Goal: Task Accomplishment & Management: Use online tool/utility

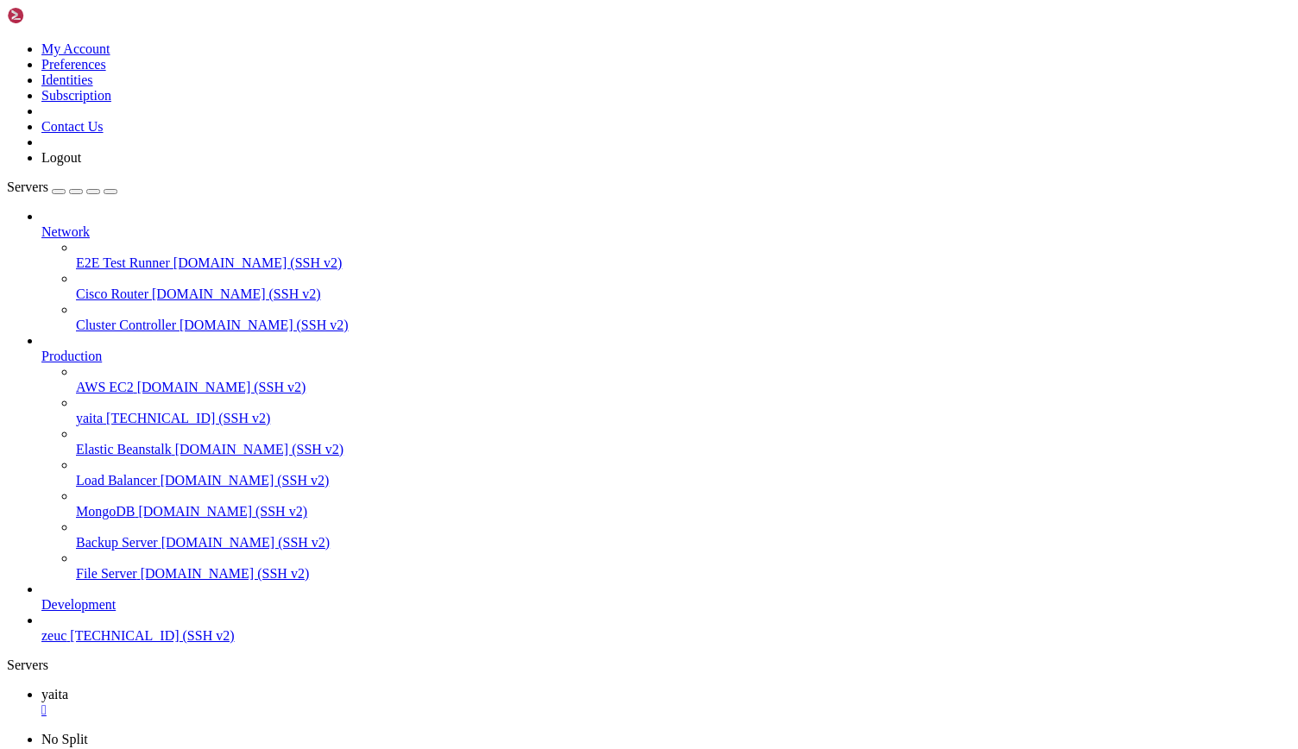
scroll to position [37229, 0]
drag, startPoint x: 67, startPoint y: 1358, endPoint x: 890, endPoint y: 1362, distance: 822.3
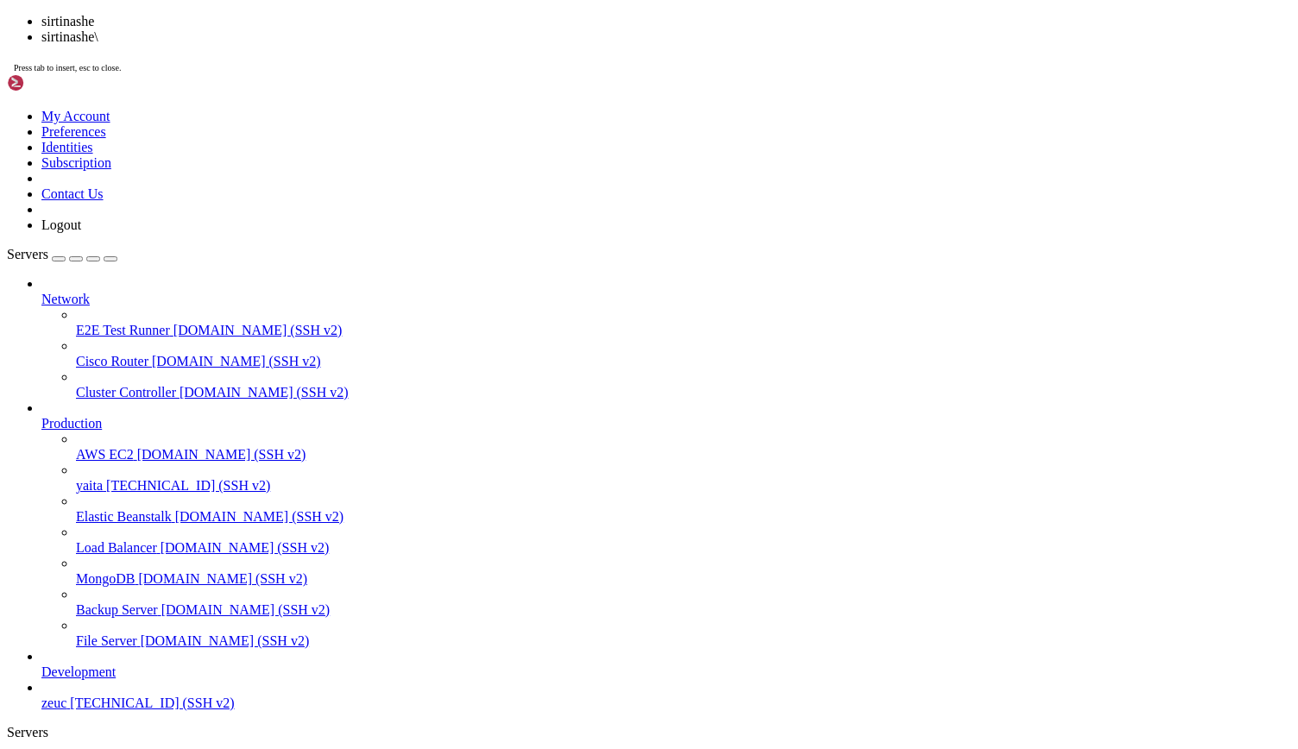
scroll to position [52616, 0]
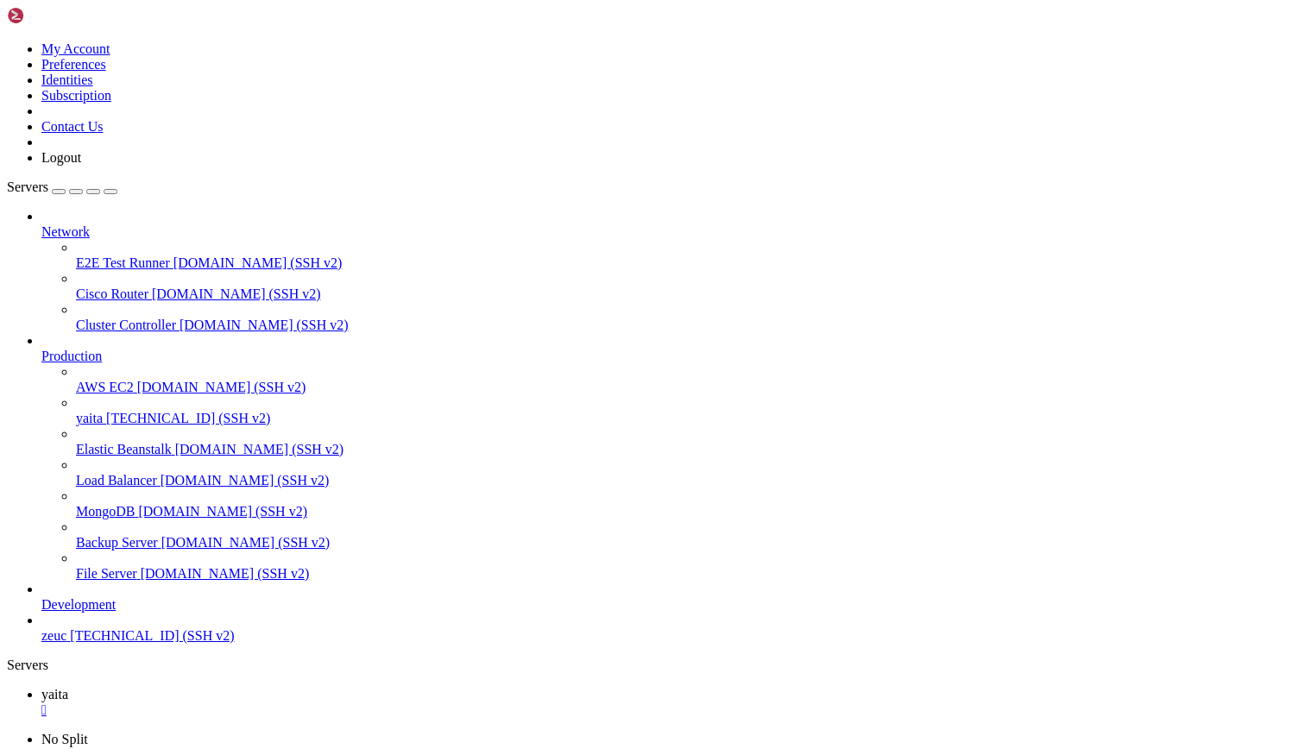
drag, startPoint x: 66, startPoint y: 1317, endPoint x: 893, endPoint y: 1313, distance: 827.5
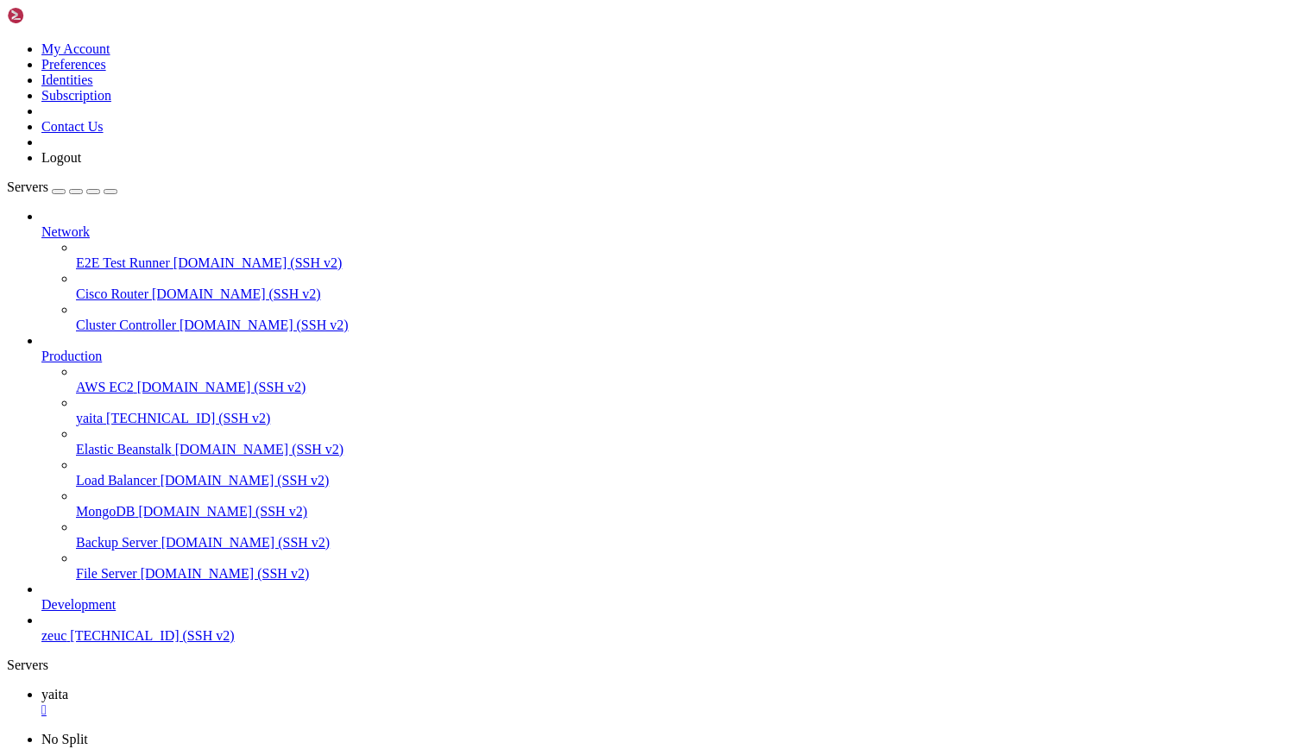
drag, startPoint x: 163, startPoint y: 1223, endPoint x: 66, endPoint y: 1222, distance: 97.5
drag, startPoint x: 66, startPoint y: 1141, endPoint x: 261, endPoint y: 1142, distance: 195.0
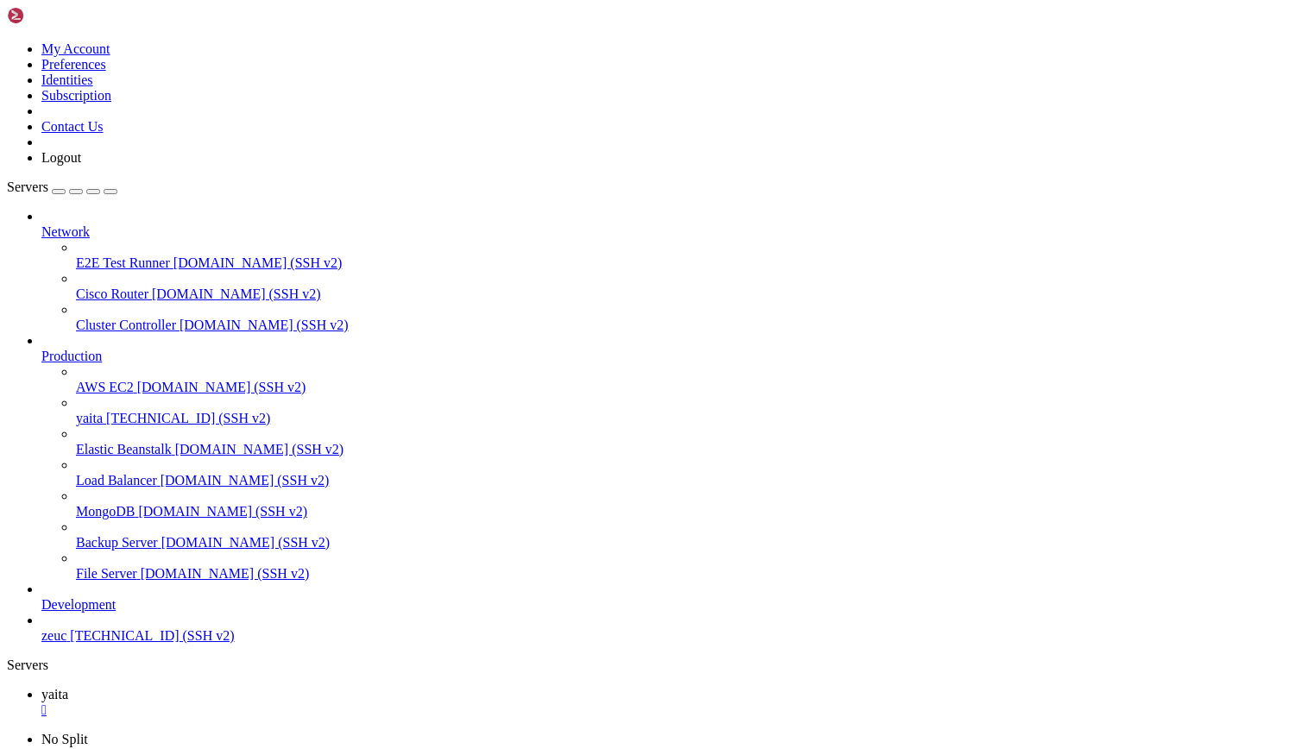
scroll to position [68385, 0]
drag, startPoint x: 312, startPoint y: 1519, endPoint x: 506, endPoint y: 1522, distance: 193.3
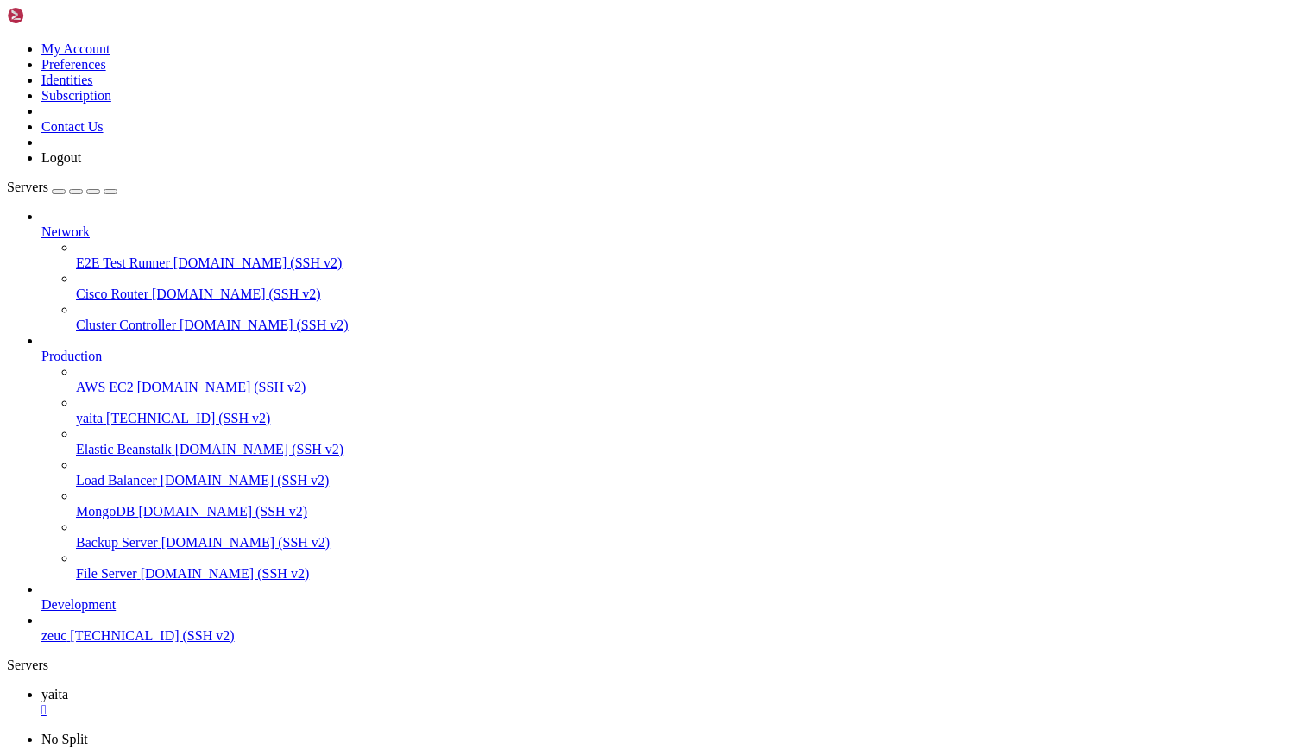
scroll to position [513, 0]
drag, startPoint x: 232, startPoint y: 1287, endPoint x: 281, endPoint y: 1280, distance: 49.7
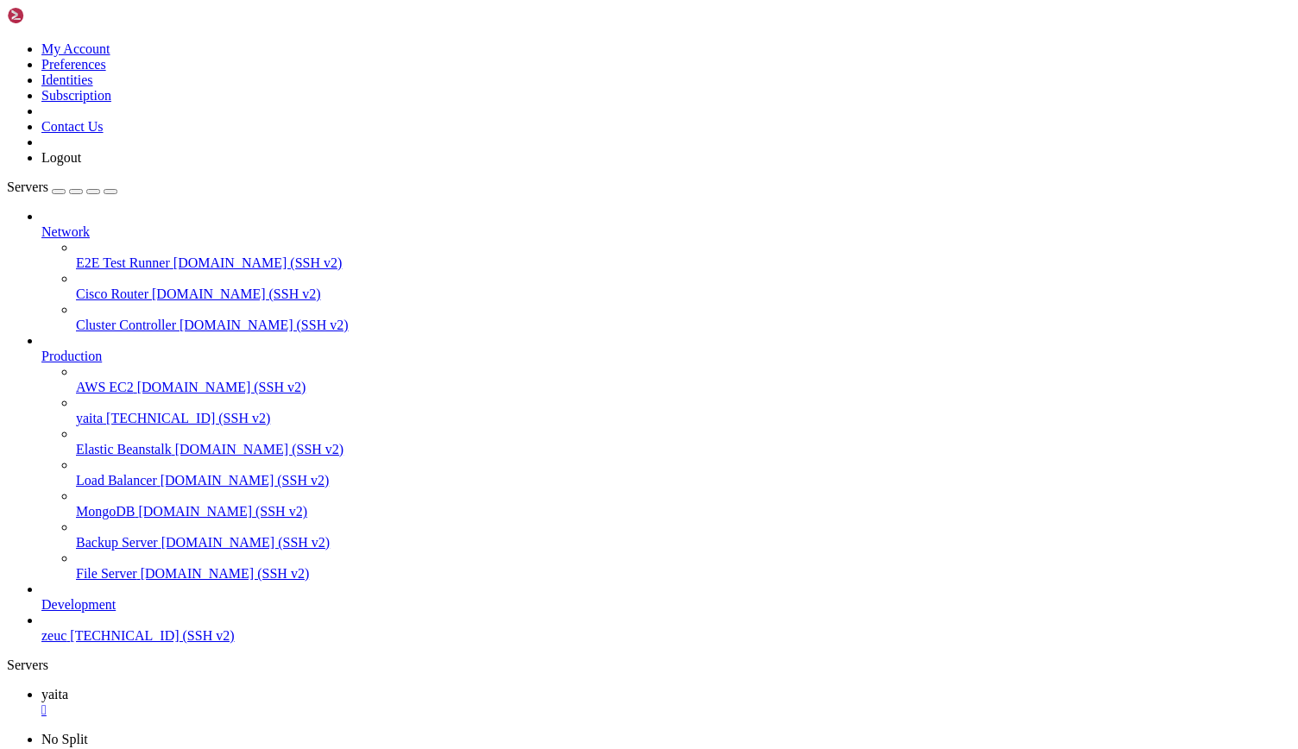
drag, startPoint x: 17, startPoint y: 1612, endPoint x: 204, endPoint y: 1607, distance: 186.4
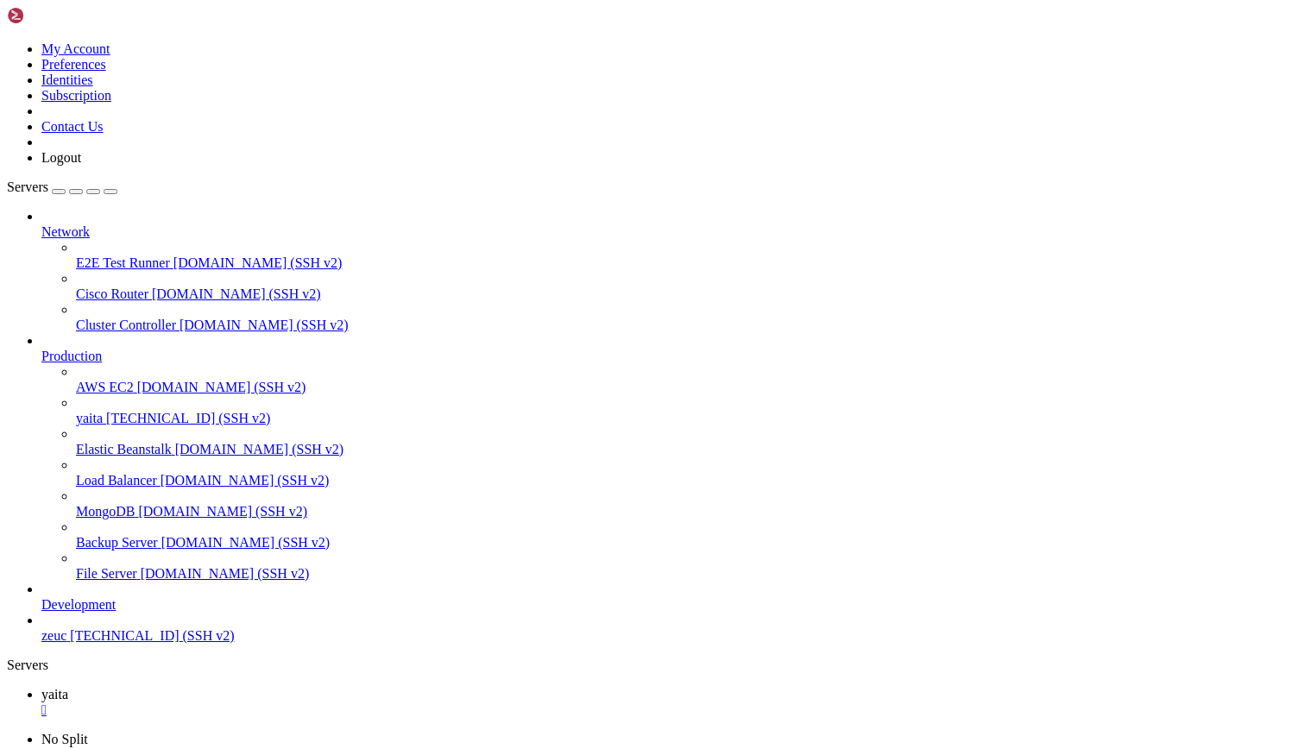
drag, startPoint x: 374, startPoint y: 1113, endPoint x: 147, endPoint y: 1168, distance: 234.4
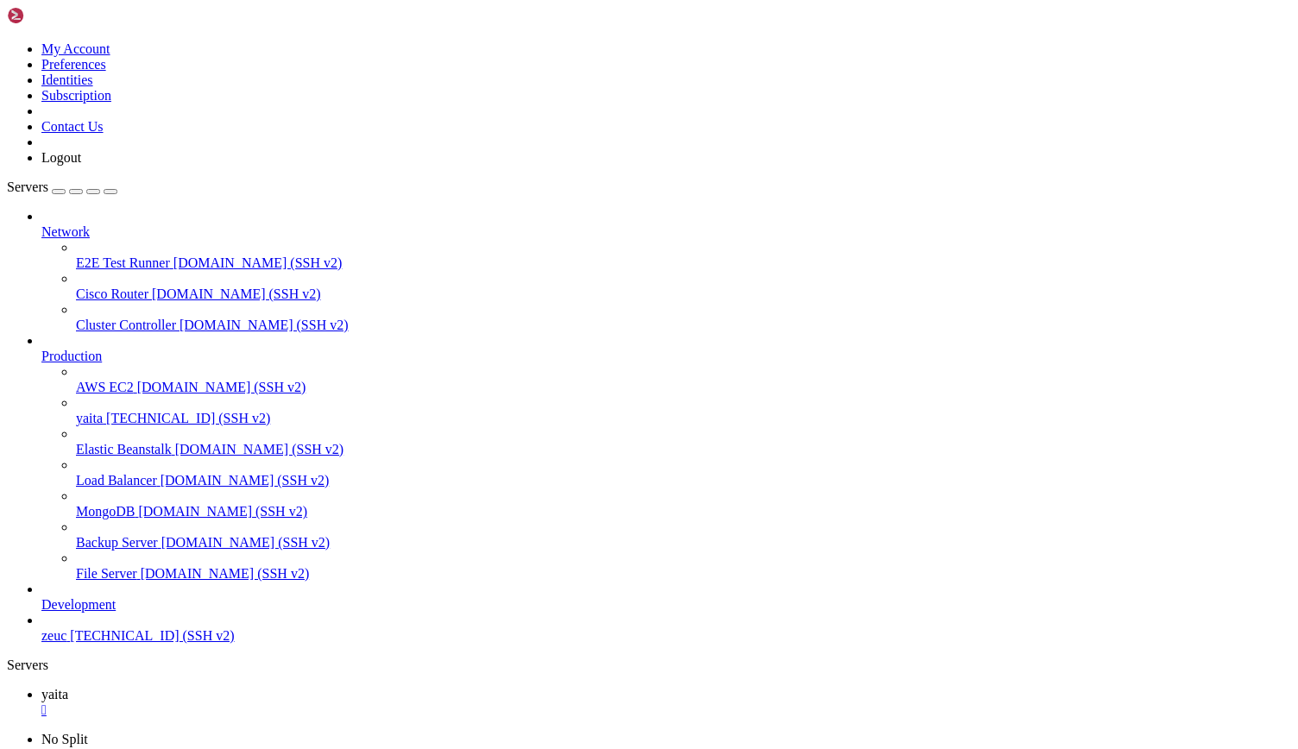
scroll to position [264, 0]
drag, startPoint x: 390, startPoint y: 1582, endPoint x: 546, endPoint y: 1620, distance: 160.9
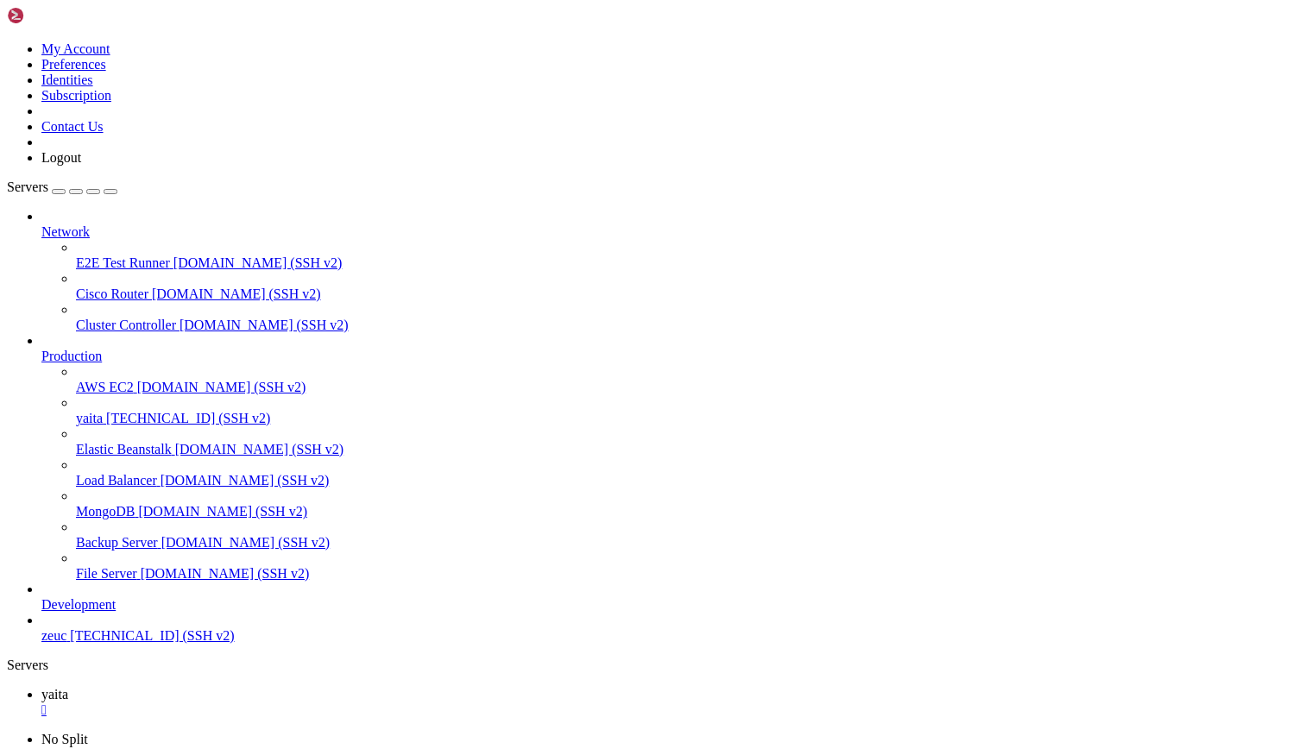
drag, startPoint x: 604, startPoint y: 1415, endPoint x: 516, endPoint y: 1382, distance: 93.9
drag, startPoint x: 13, startPoint y: 1607, endPoint x: 455, endPoint y: 1615, distance: 441.9
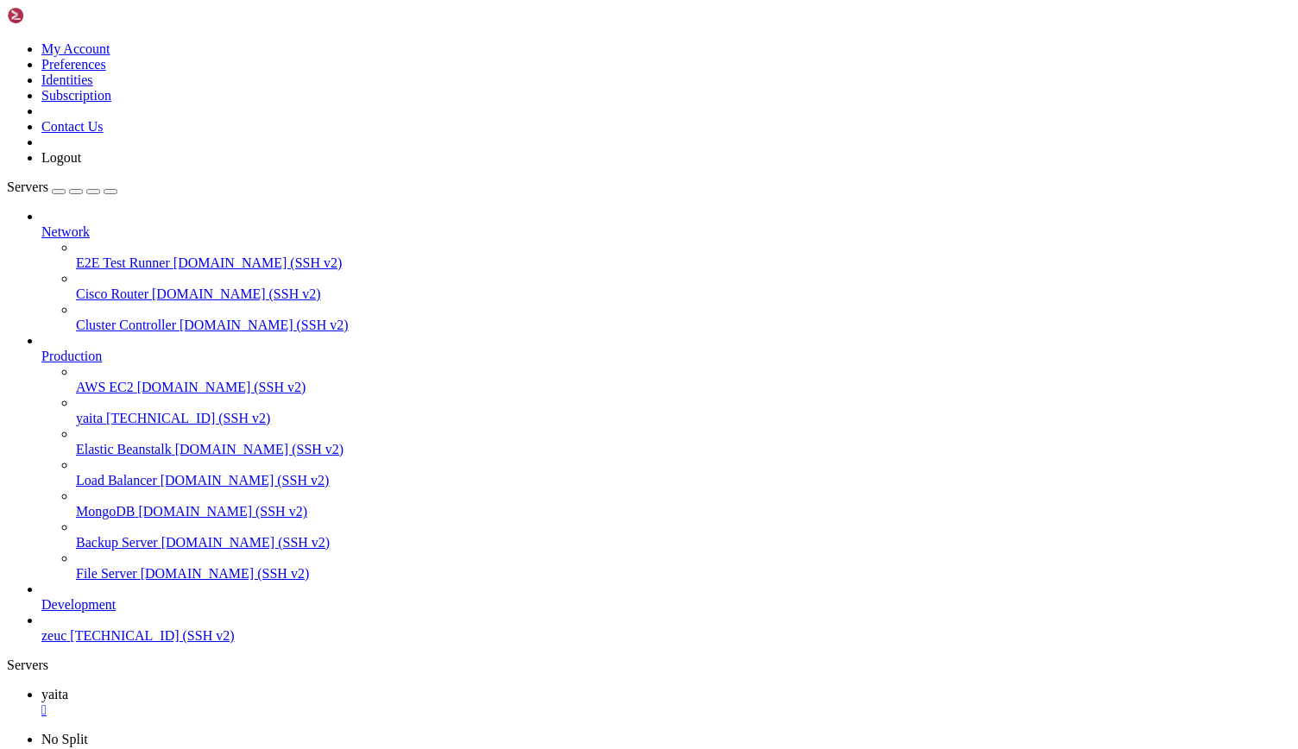
scroll to position [308, 0]
drag, startPoint x: 21, startPoint y: 1581, endPoint x: 445, endPoint y: 1621, distance: 426.5
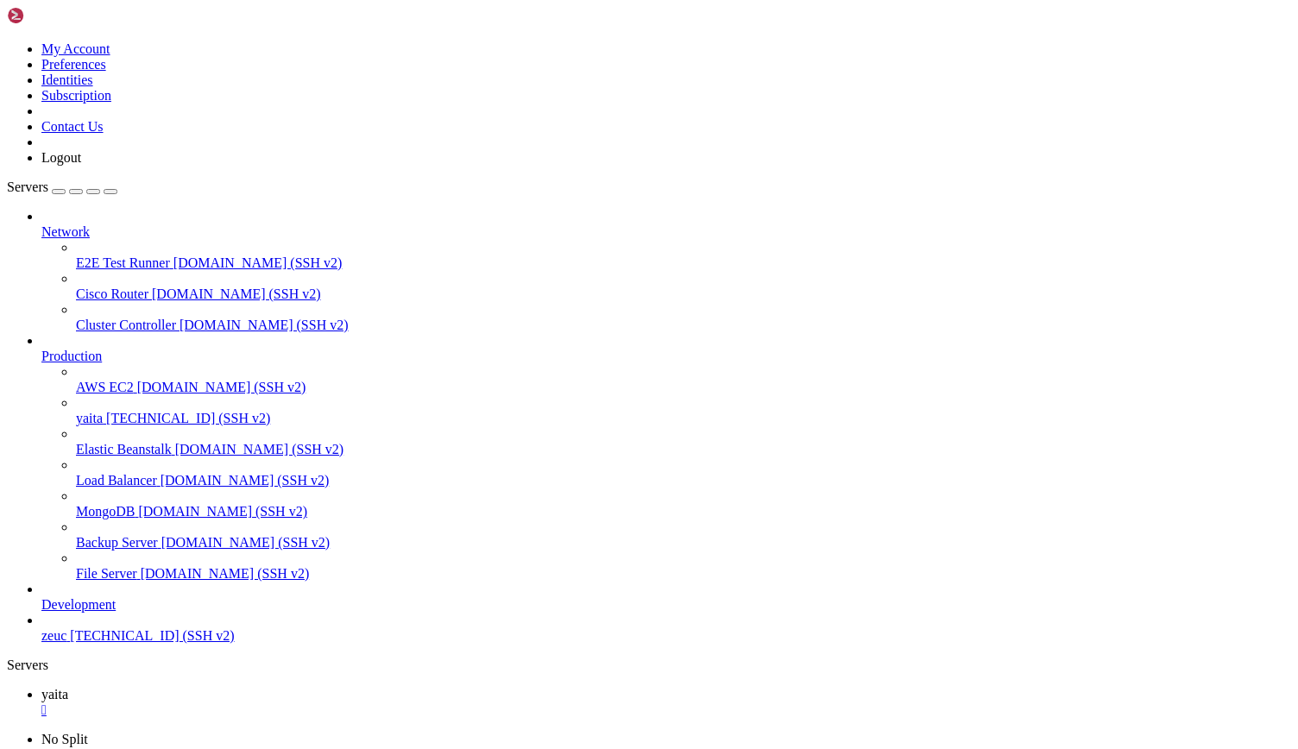
scroll to position [0, 0]
drag, startPoint x: 12, startPoint y: 1008, endPoint x: 469, endPoint y: 1063, distance: 459.8
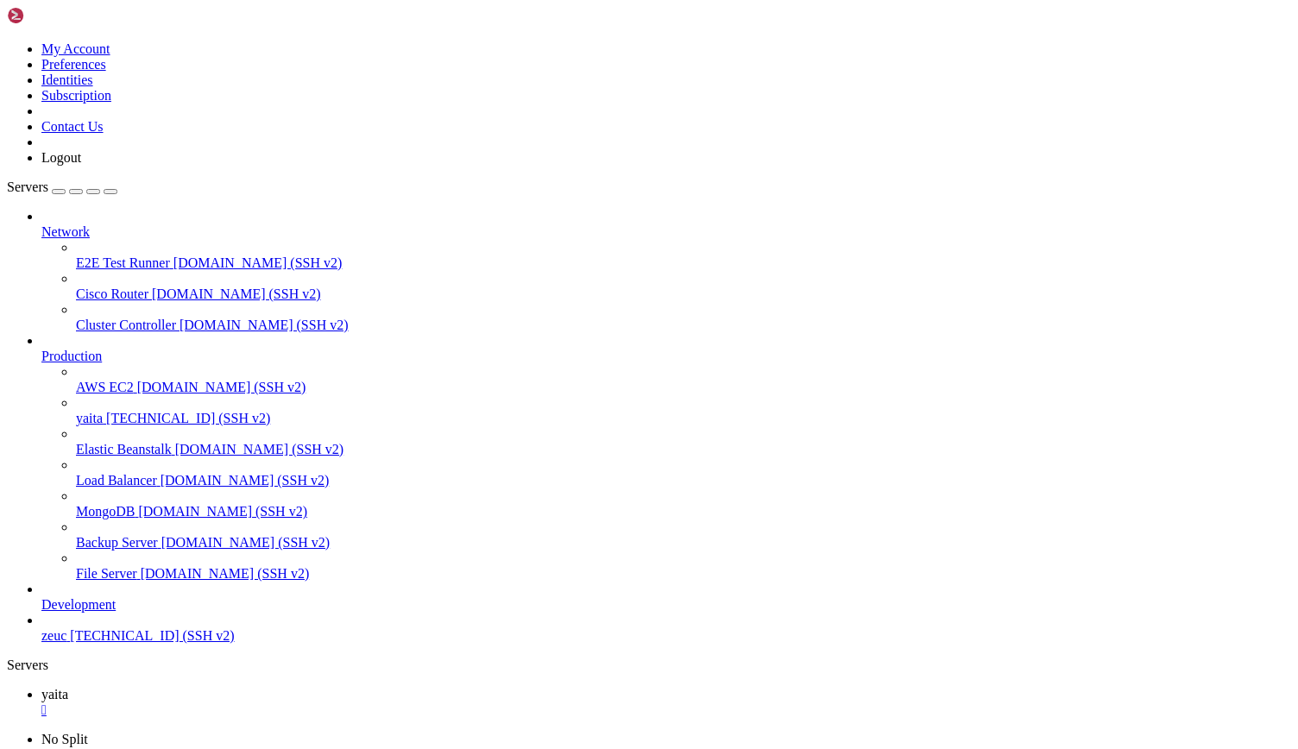
scroll to position [279, 0]
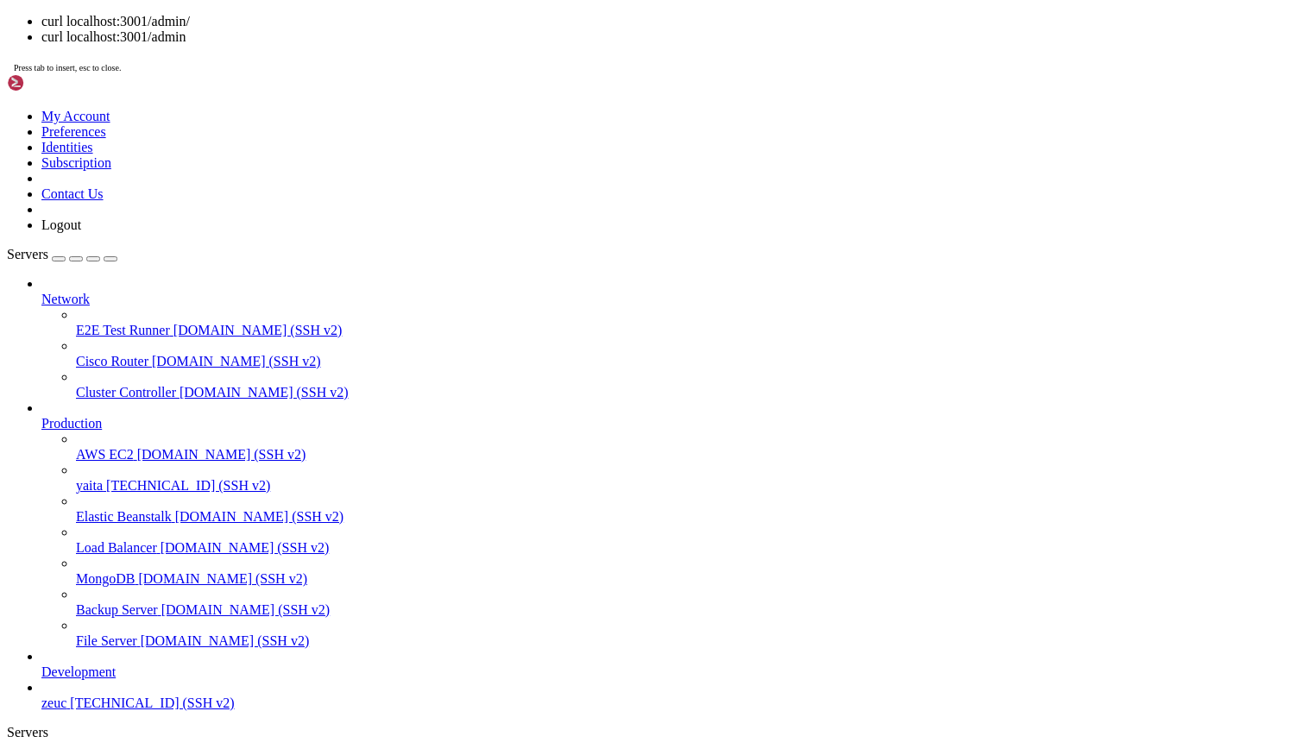
scroll to position [235, 0]
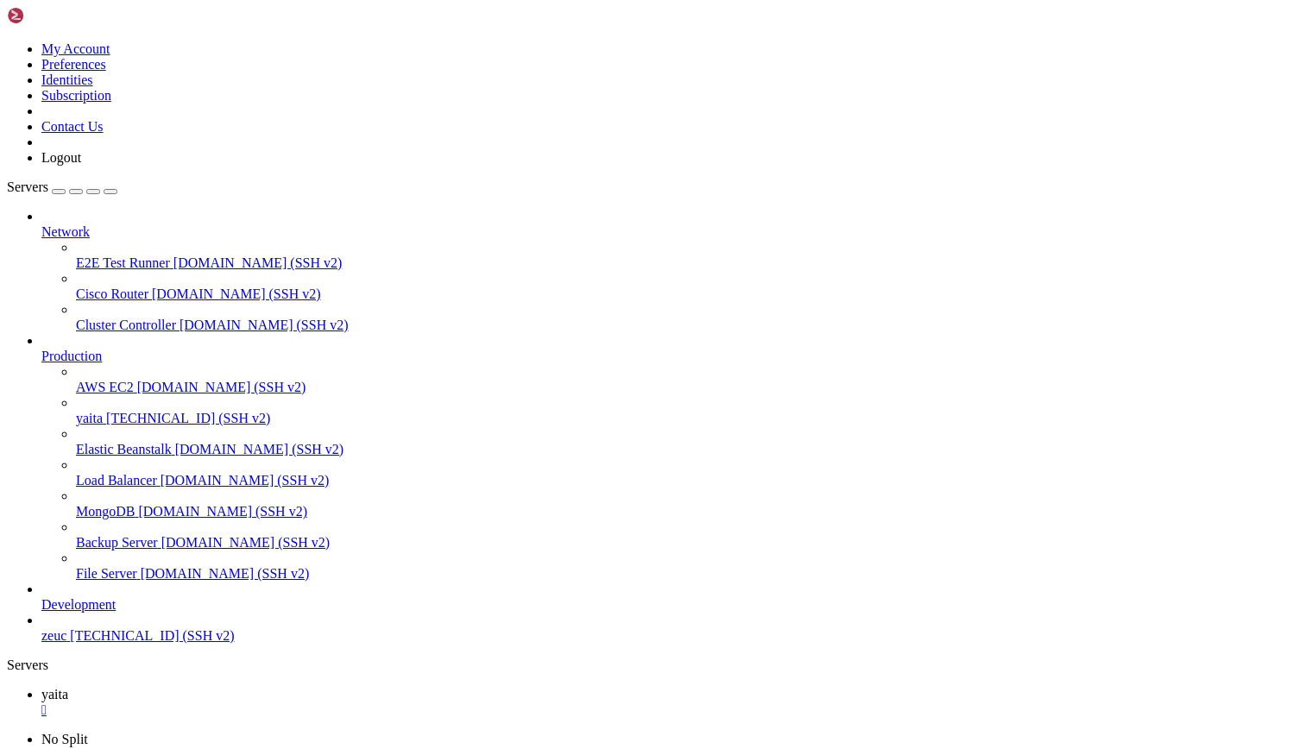
scroll to position [543, 0]
drag, startPoint x: 392, startPoint y: 1171, endPoint x: 487, endPoint y: 1626, distance: 465.4
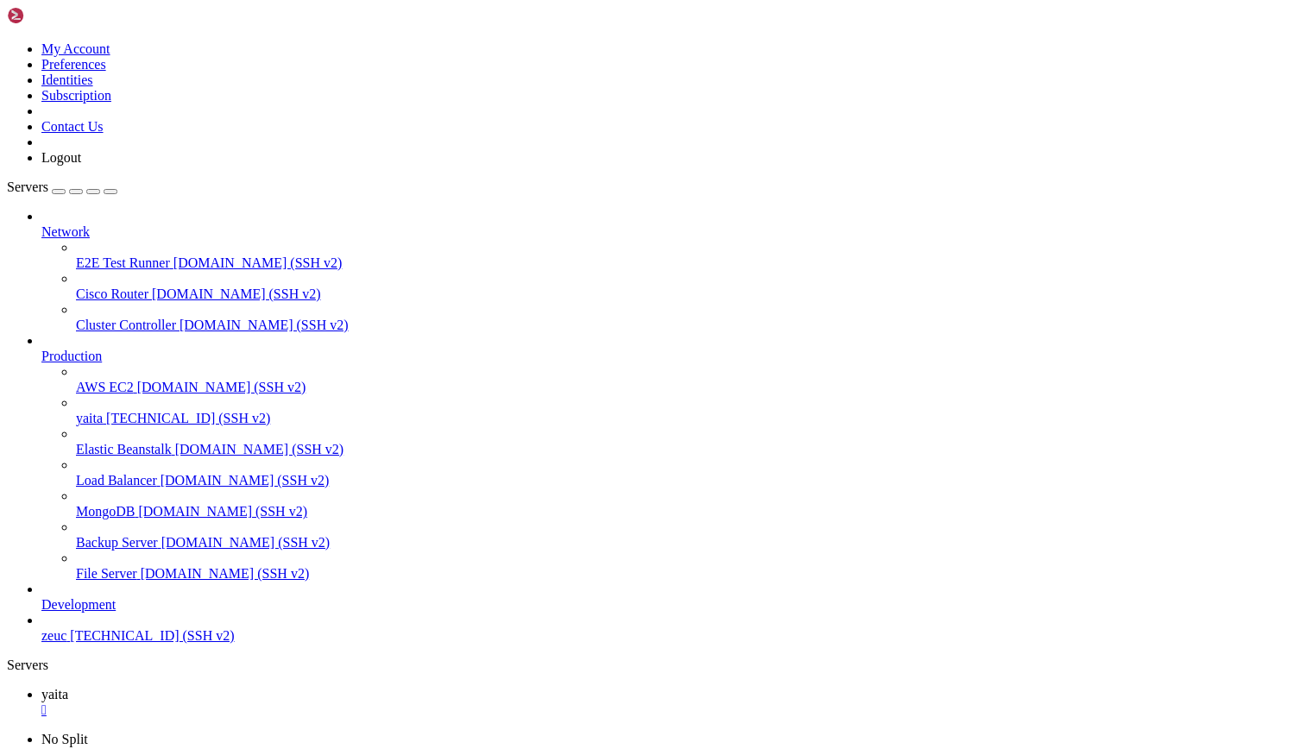
scroll to position [557, 0]
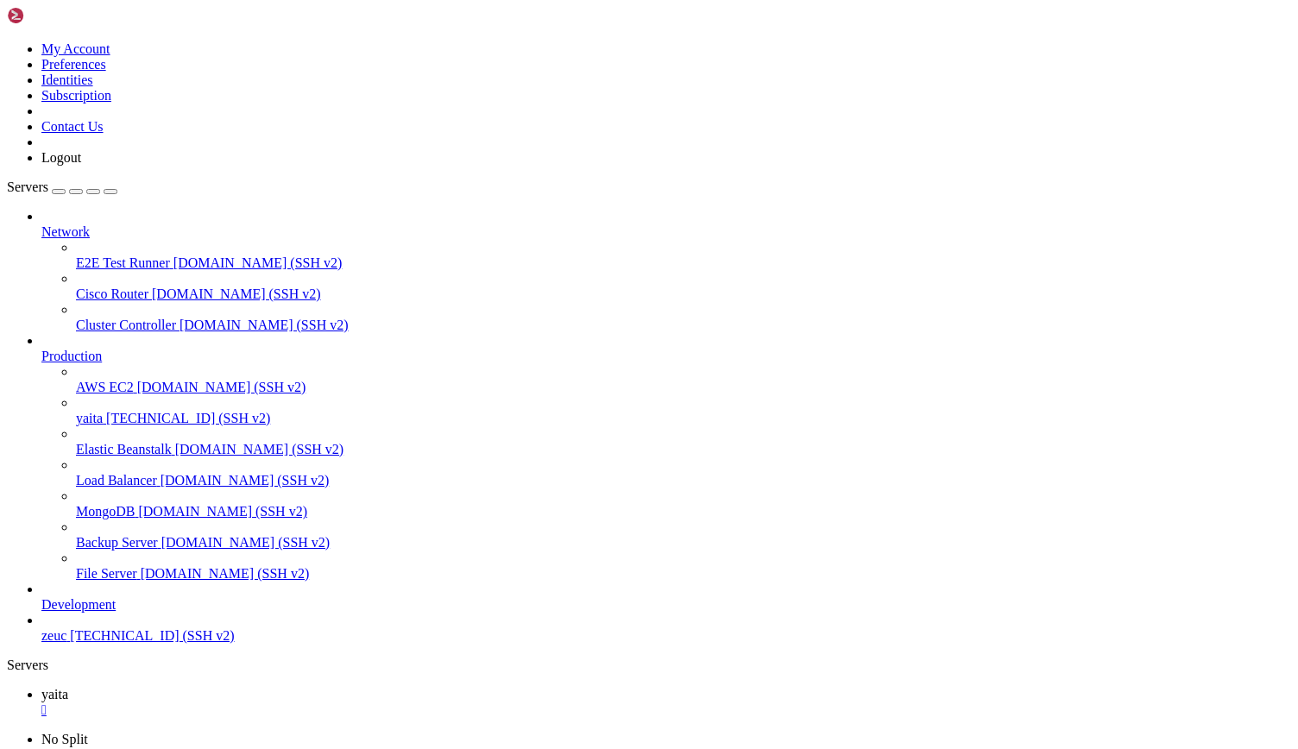
drag, startPoint x: 585, startPoint y: 1051, endPoint x: 545, endPoint y: 1077, distance: 47.4
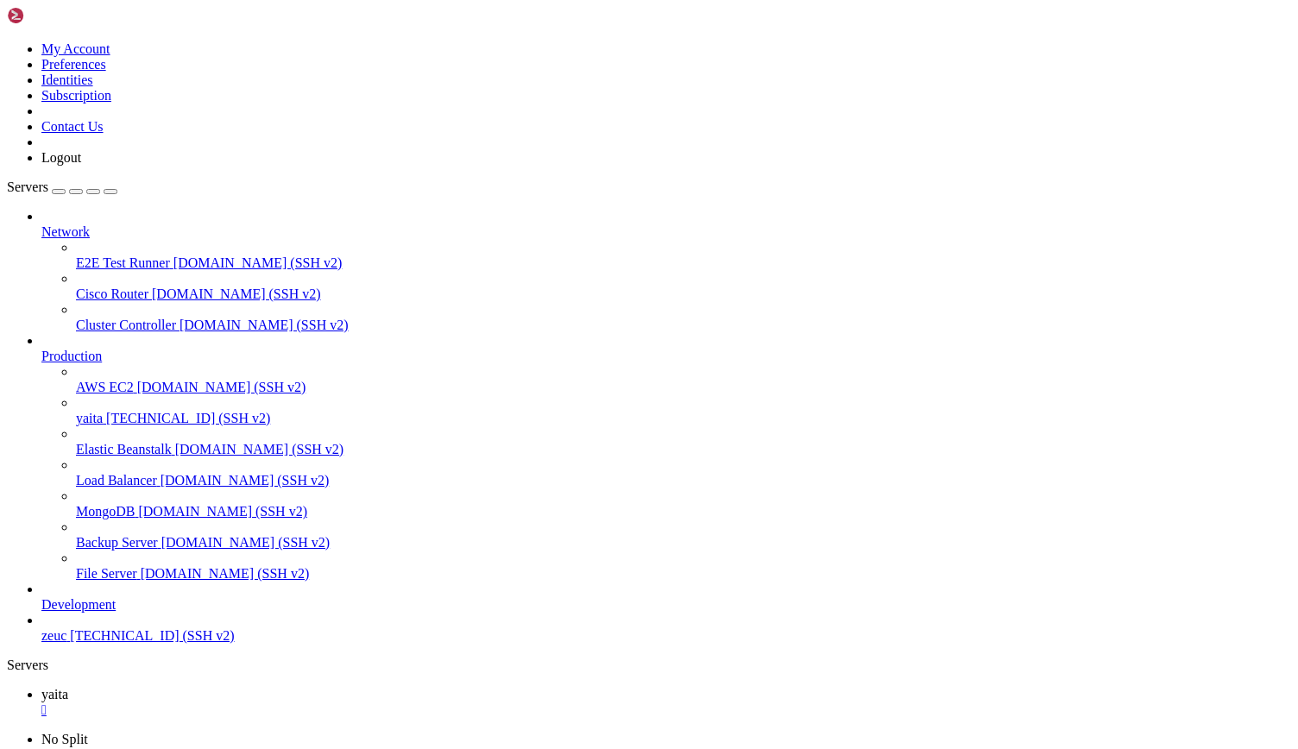
drag, startPoint x: 632, startPoint y: 1450, endPoint x: 899, endPoint y: 1450, distance: 266.6
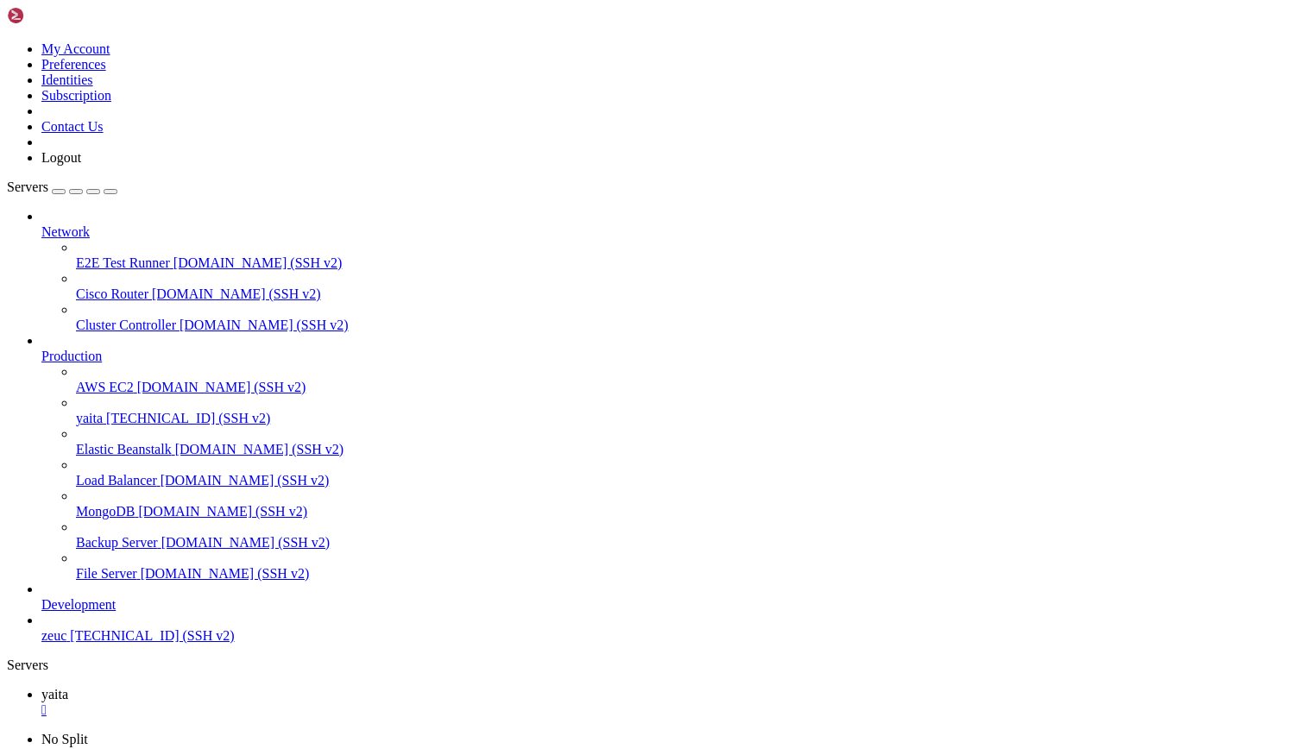
scroll to position [16588, 0]
drag, startPoint x: 1087, startPoint y: 1577, endPoint x: 1304, endPoint y: 1721, distance: 259.7
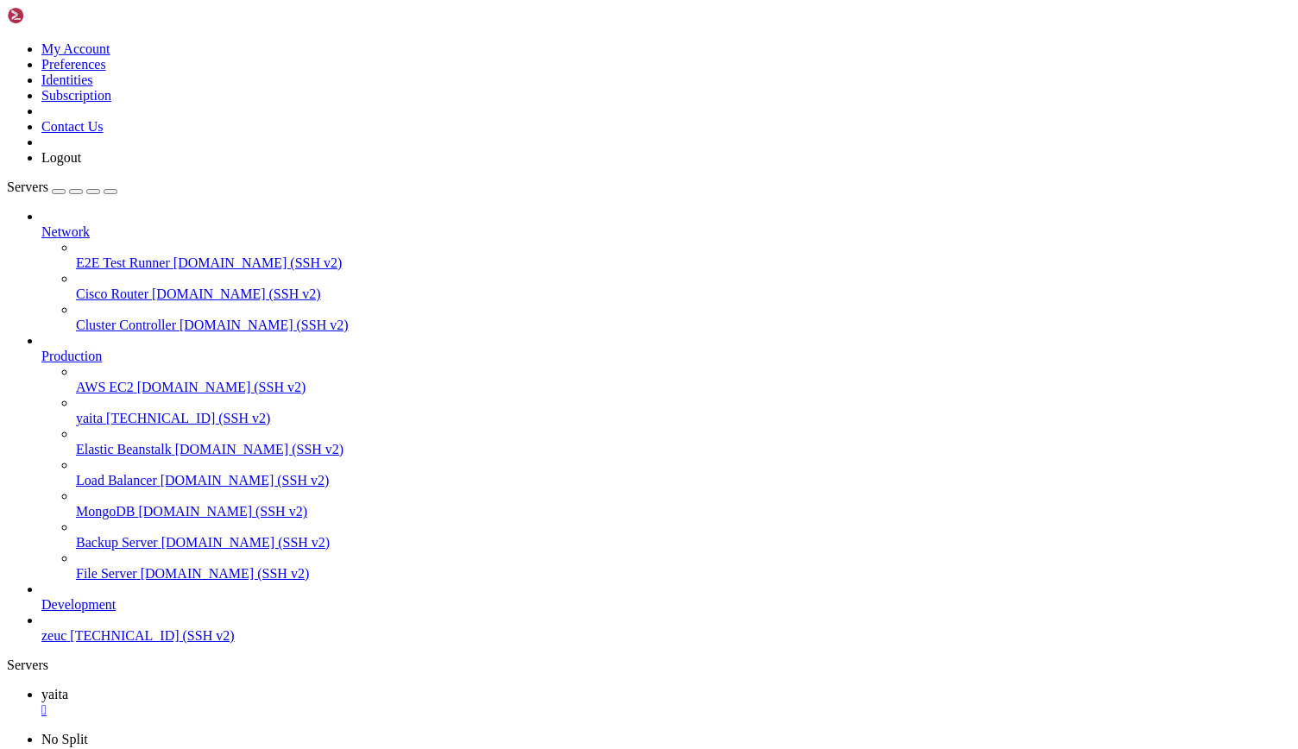
drag, startPoint x: 631, startPoint y: 1343, endPoint x: 920, endPoint y: 1341, distance: 289.1
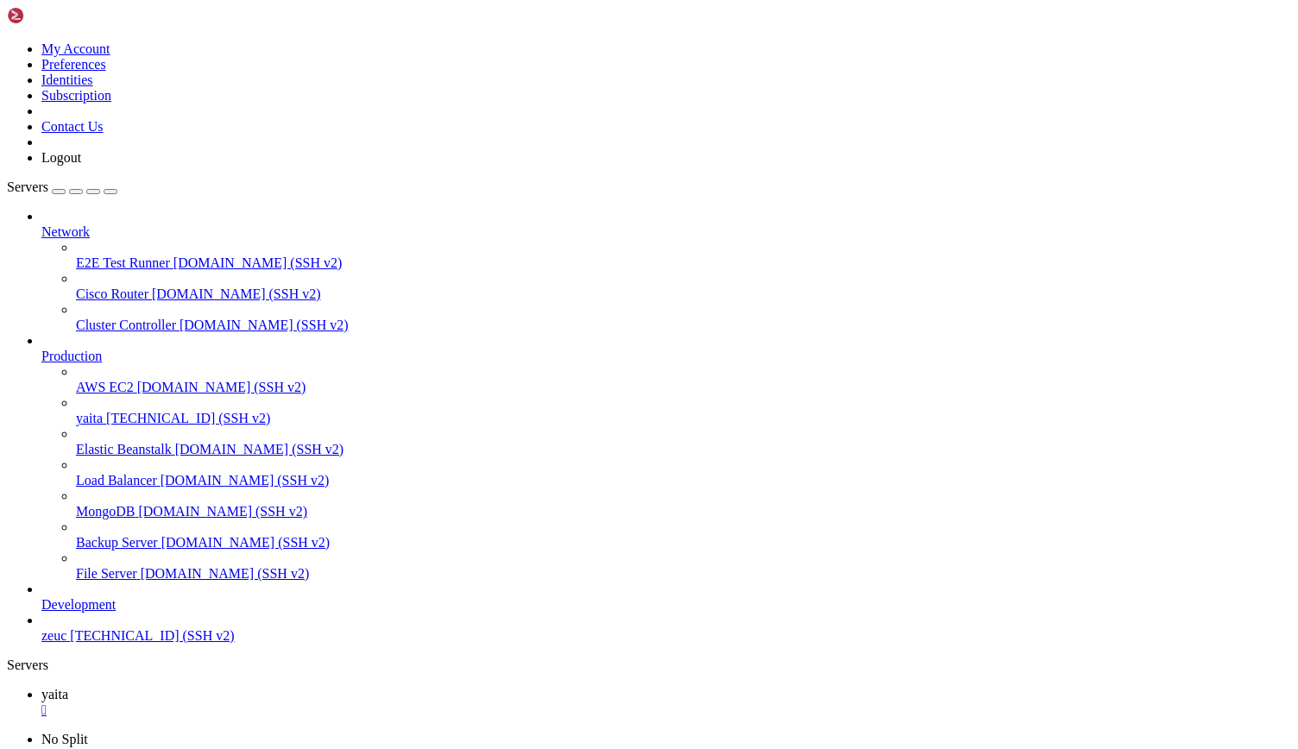
drag, startPoint x: 10, startPoint y: 1225, endPoint x: 127, endPoint y: 1339, distance: 162.9
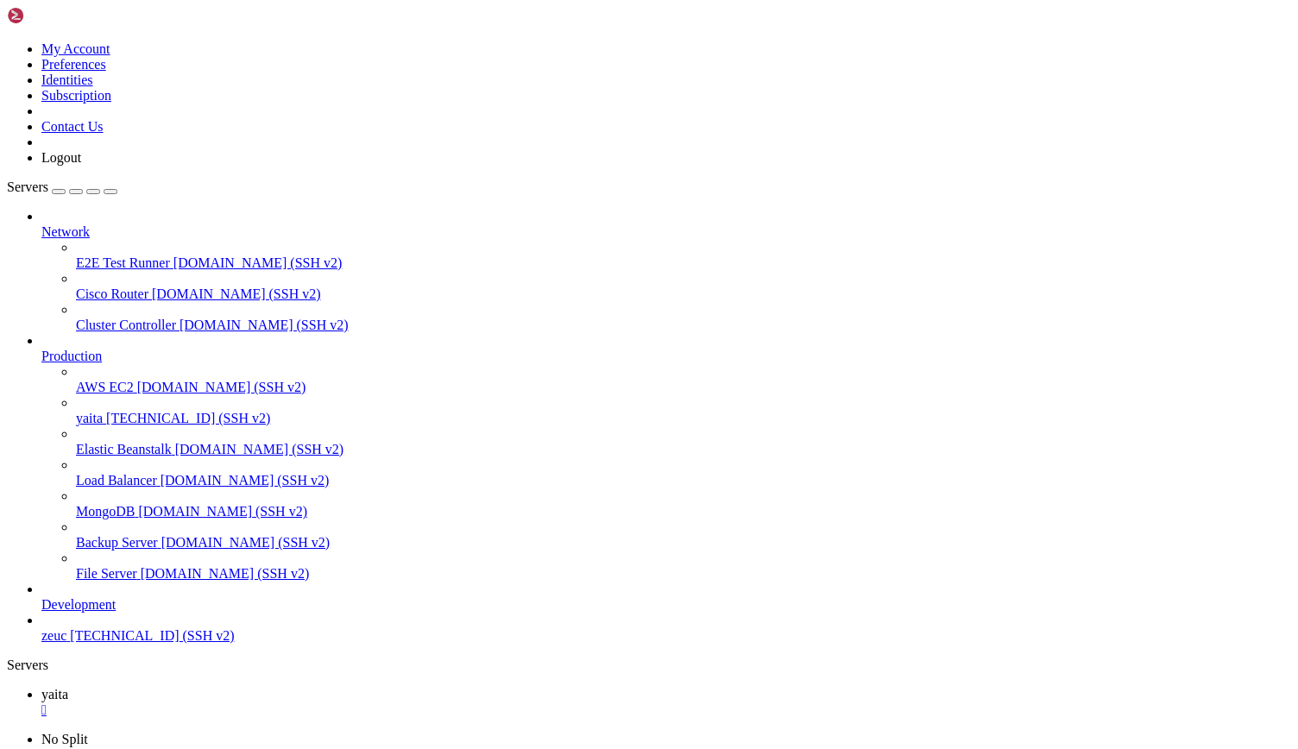
drag, startPoint x: 12, startPoint y: 1229, endPoint x: 116, endPoint y: 1241, distance: 104.2
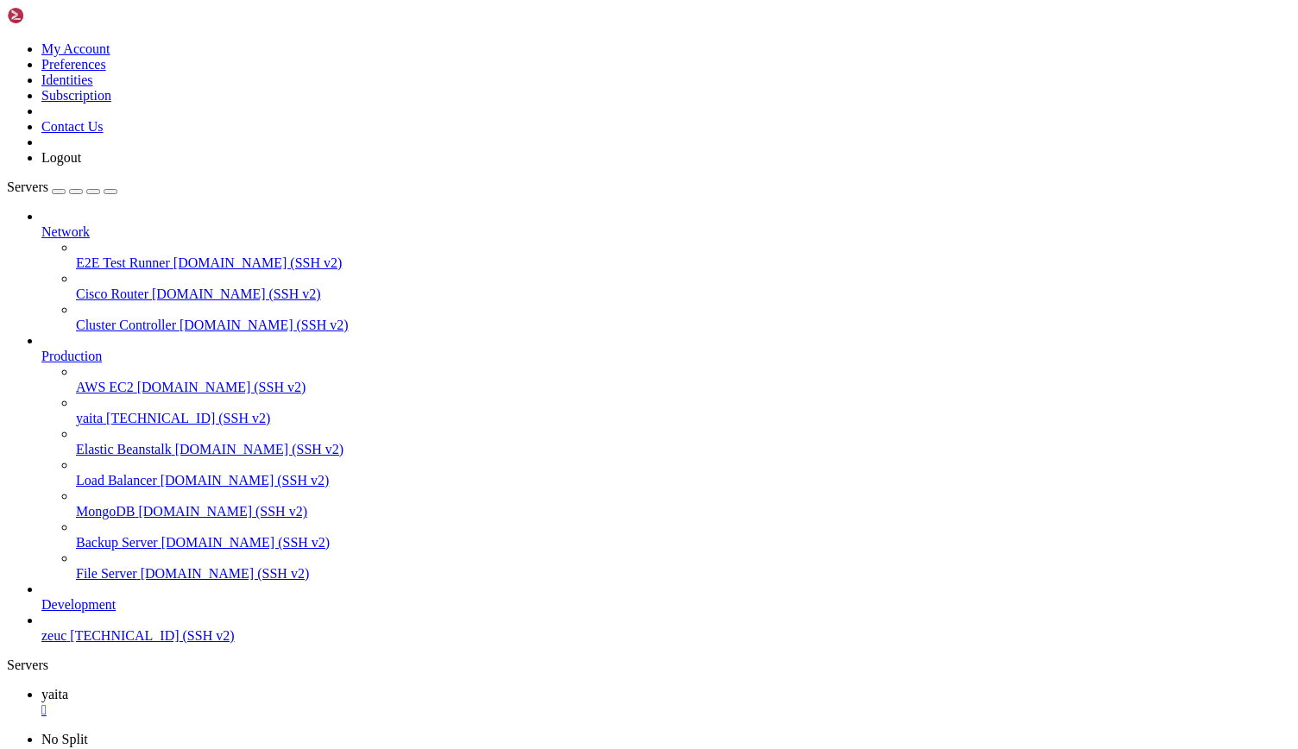
drag, startPoint x: 16, startPoint y: 1230, endPoint x: 620, endPoint y: 1529, distance: 673.0
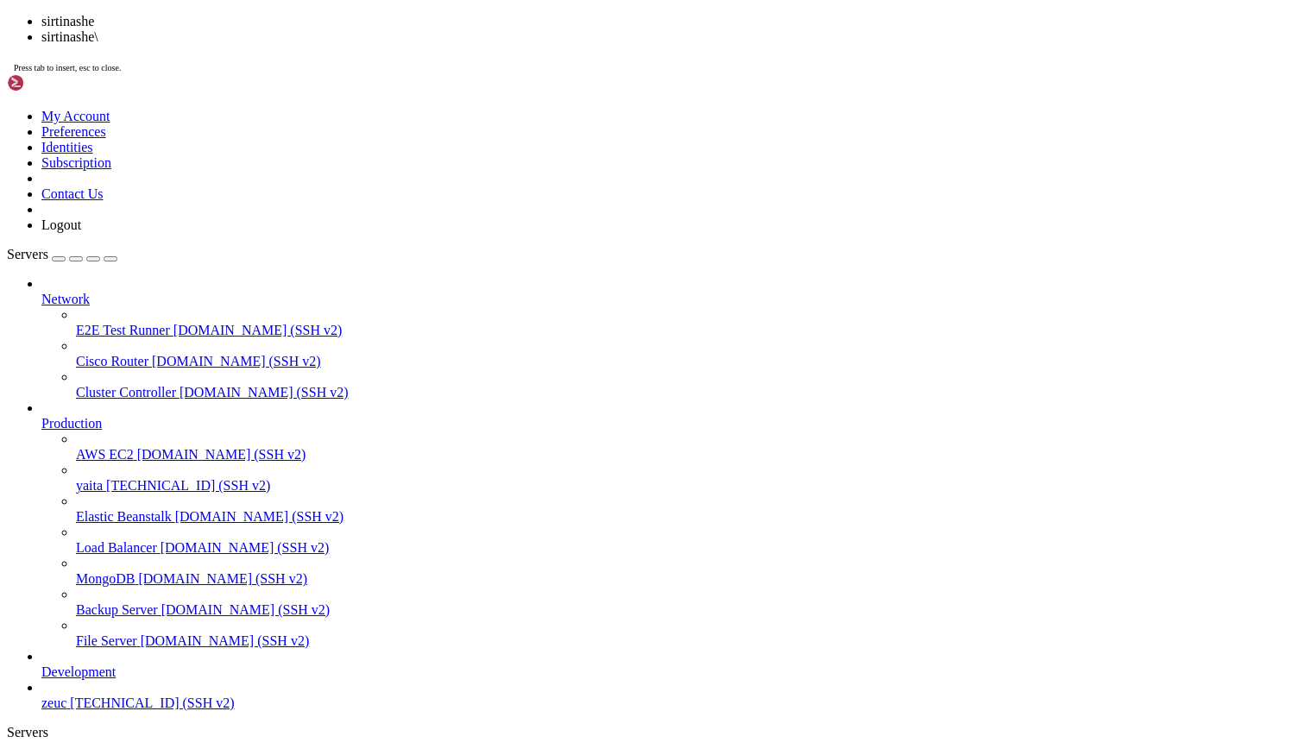
scroll to position [953, 0]
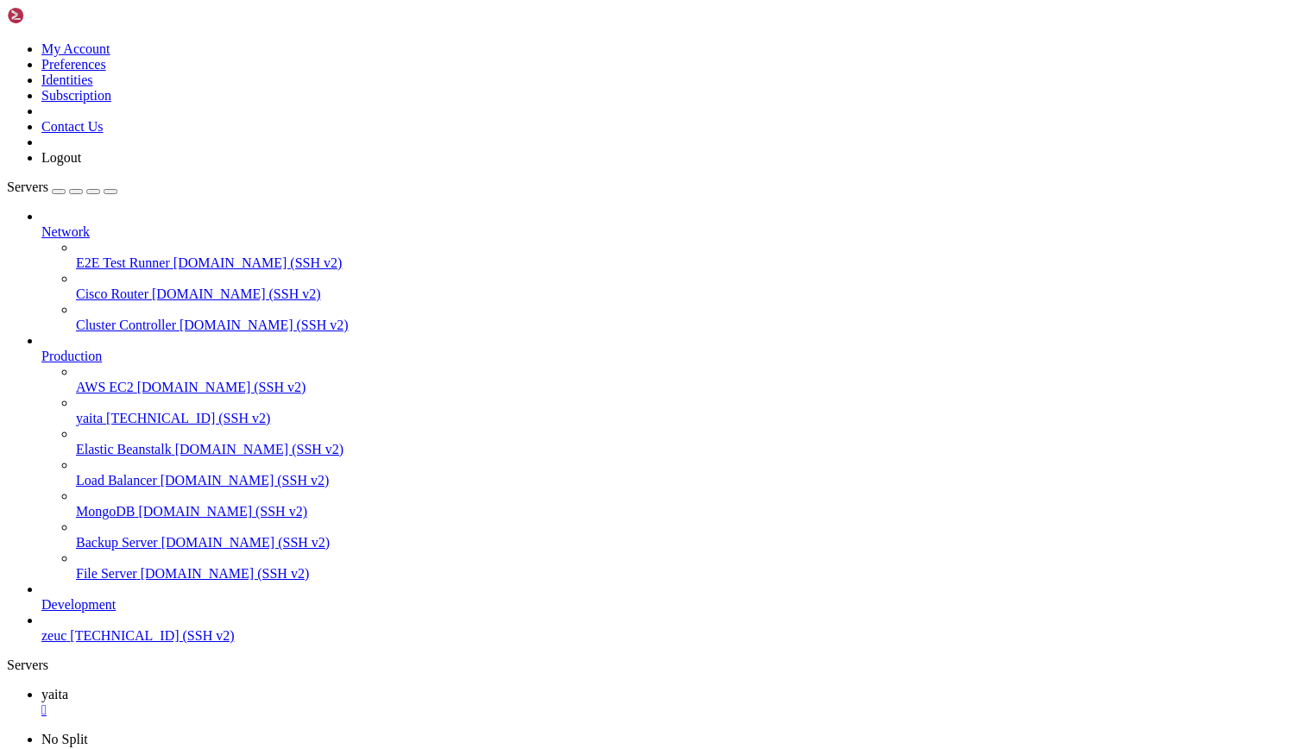
scroll to position [1701, 0]
drag, startPoint x: 14, startPoint y: 1224, endPoint x: 314, endPoint y: 1448, distance: 374.8
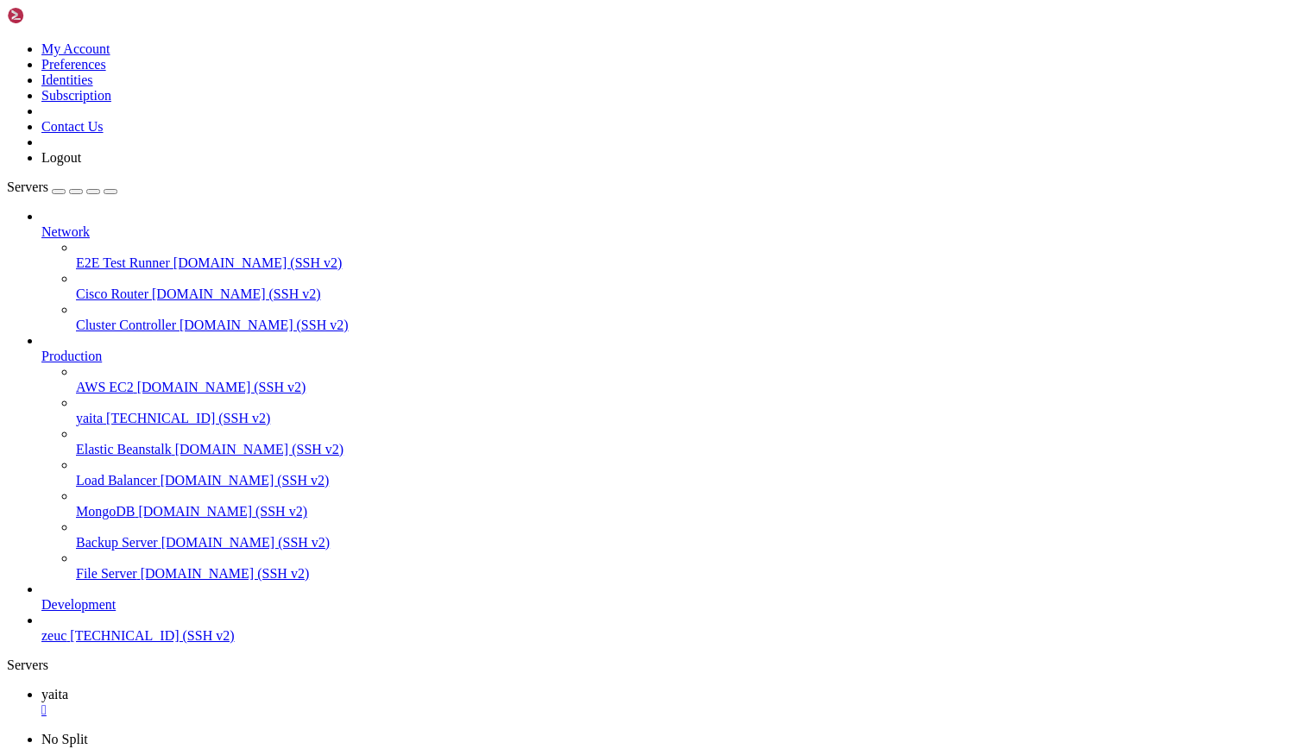
drag, startPoint x: 14, startPoint y: 1226, endPoint x: 607, endPoint y: 1608, distance: 705.3
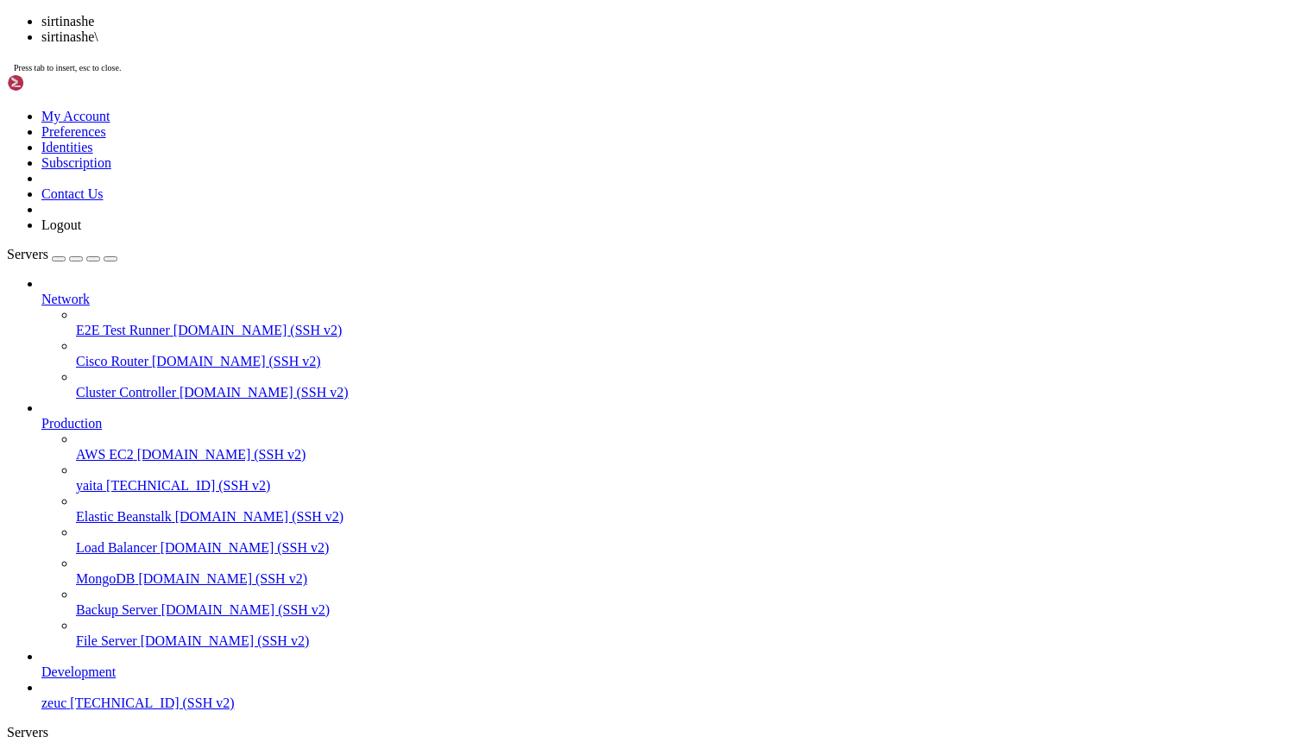
scroll to position [2670, 0]
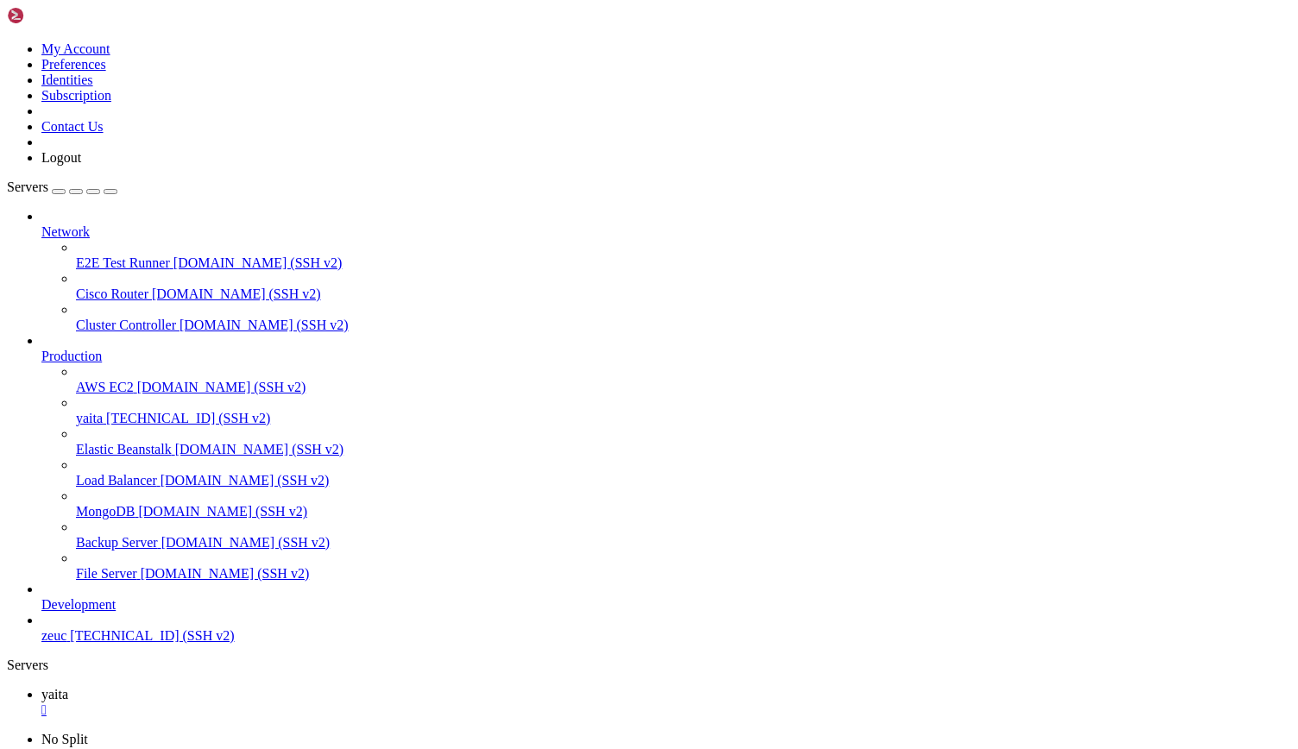
drag, startPoint x: 64, startPoint y: 1286, endPoint x: 904, endPoint y: 1287, distance: 840.4
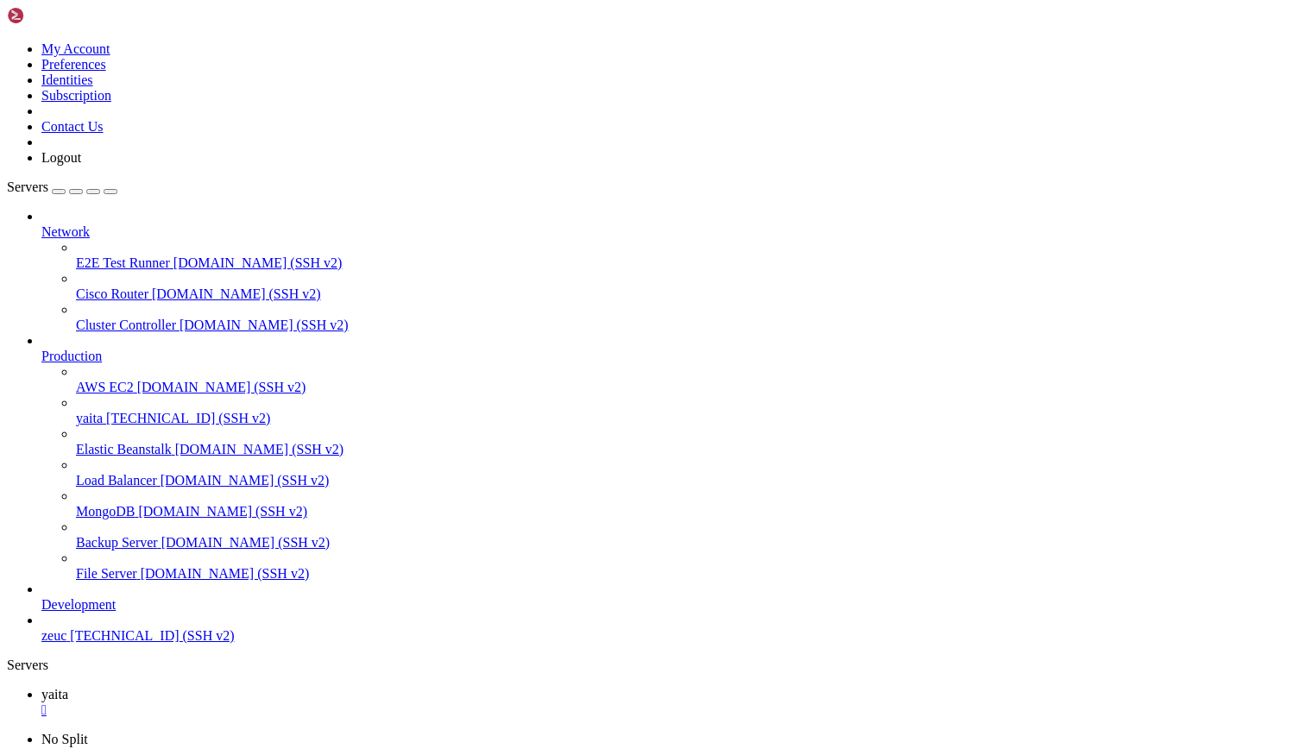
drag, startPoint x: 454, startPoint y: 1479, endPoint x: 342, endPoint y: 1501, distance: 114.4
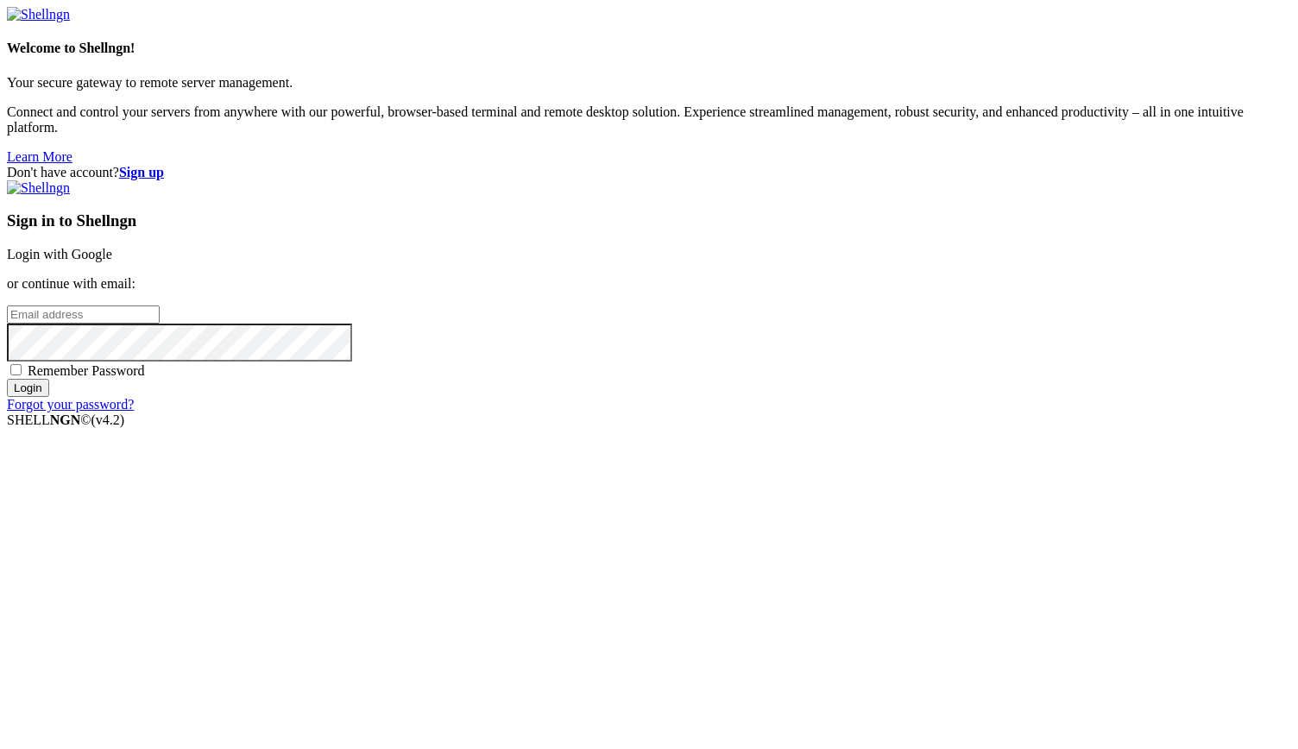
click at [112, 261] on link "Login with Google" at bounding box center [59, 254] width 105 height 15
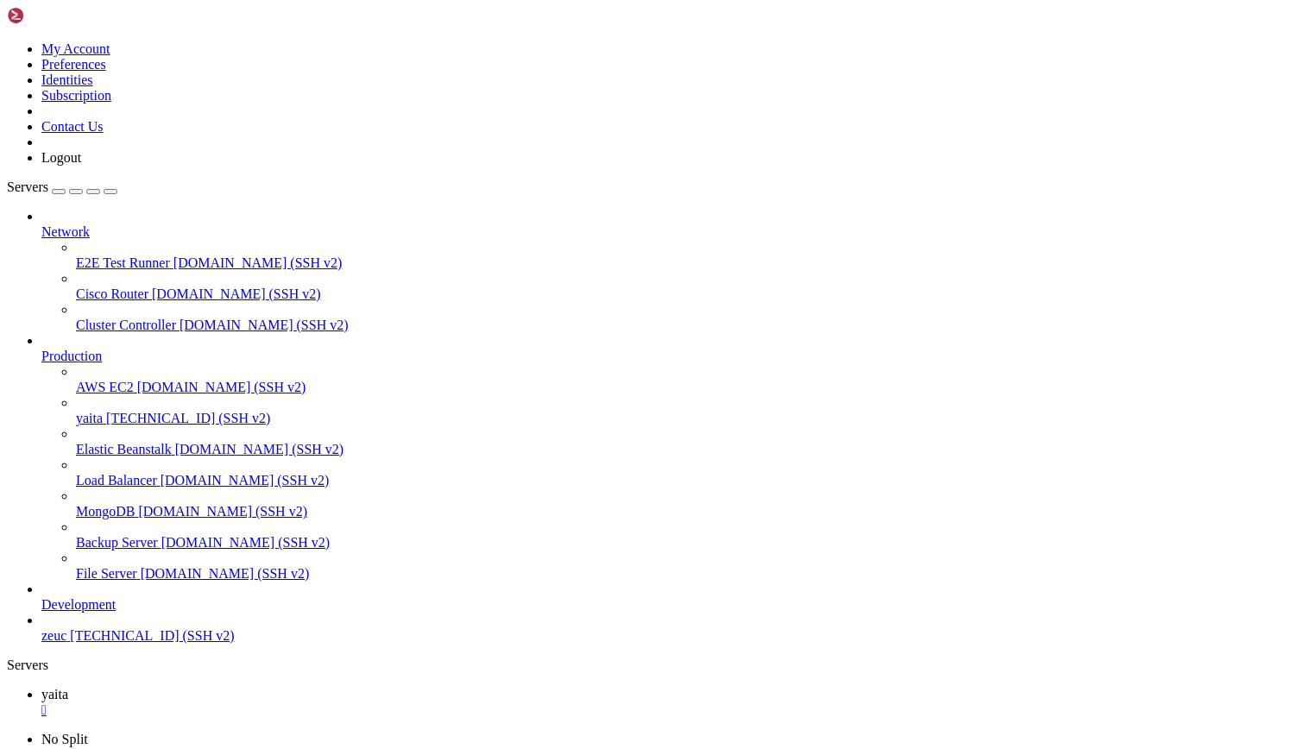
scroll to position [19817, 0]
drag, startPoint x: 409, startPoint y: 1125, endPoint x: 304, endPoint y: 1083, distance: 113.4
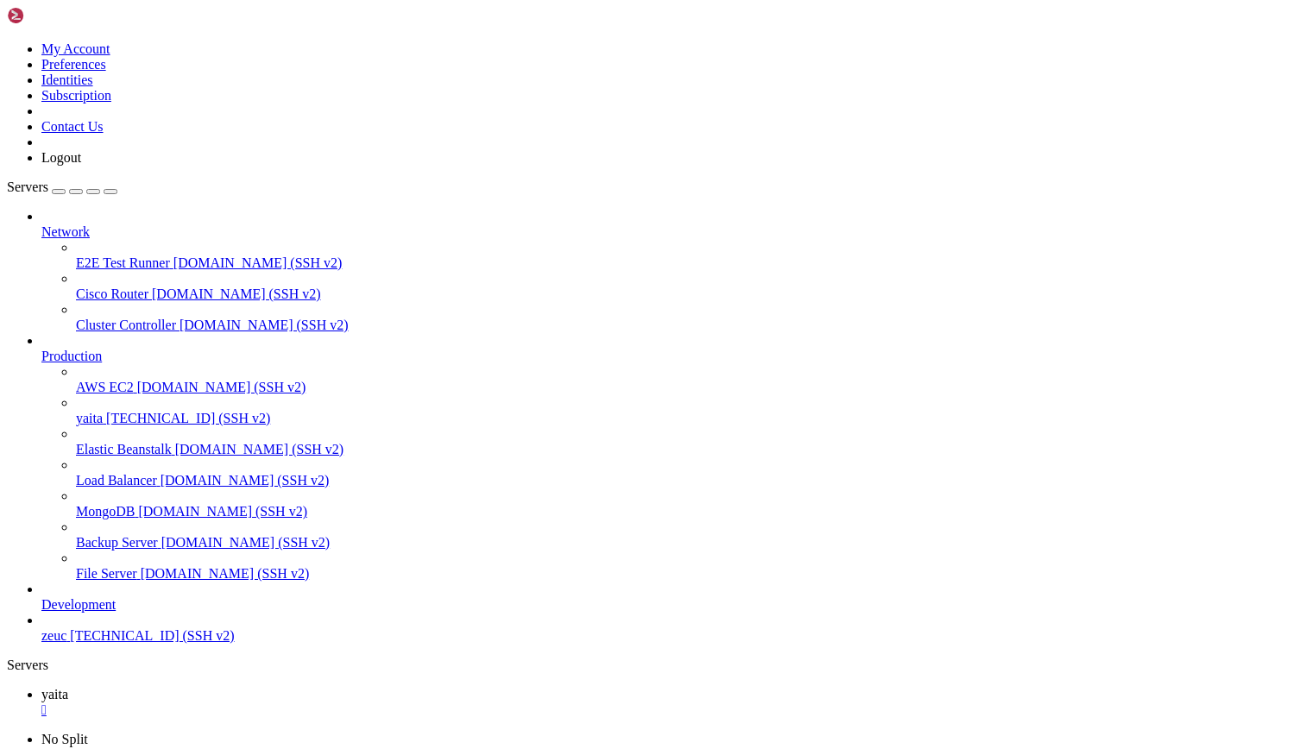
scroll to position [660, 0]
drag, startPoint x: 1069, startPoint y: 1115, endPoint x: 1068, endPoint y: 1213, distance: 98.4
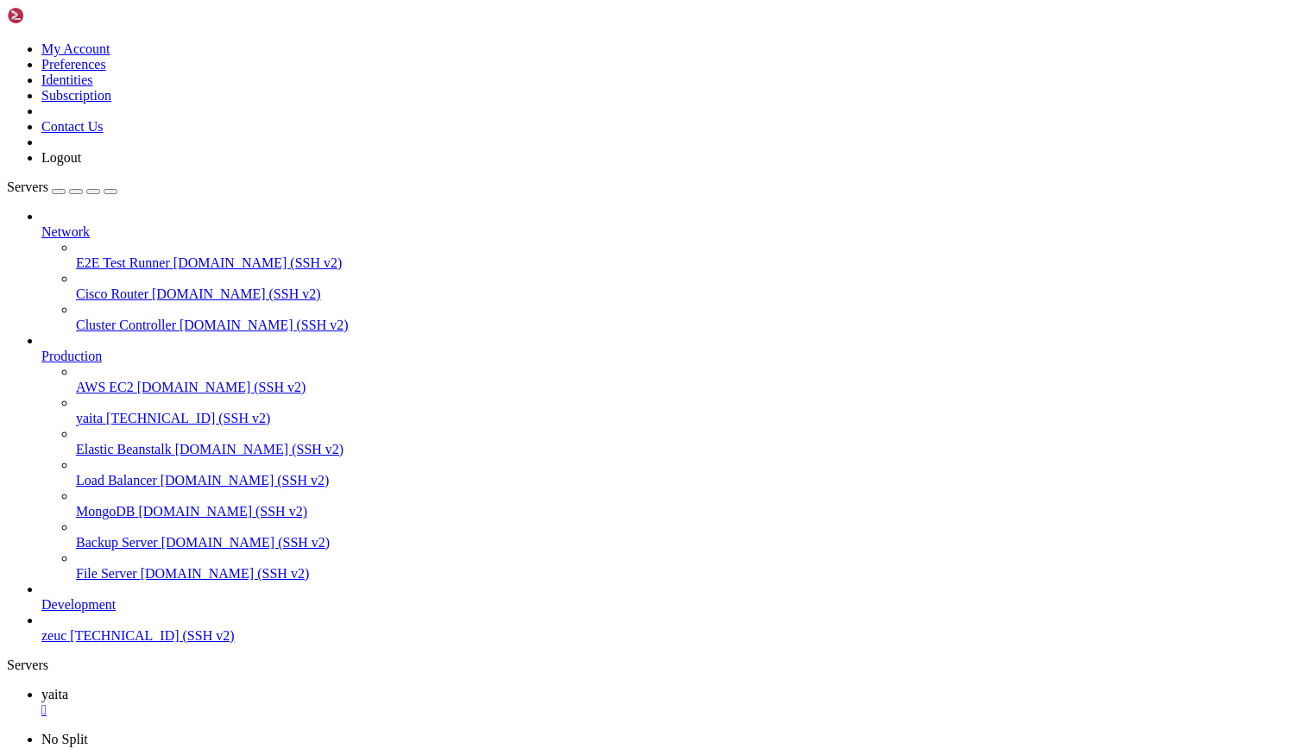
scroll to position [0, 0]
drag, startPoint x: 397, startPoint y: 1149, endPoint x: 218, endPoint y: 1172, distance: 180.0
drag, startPoint x: 559, startPoint y: 1341, endPoint x: 756, endPoint y: 1345, distance: 196.8
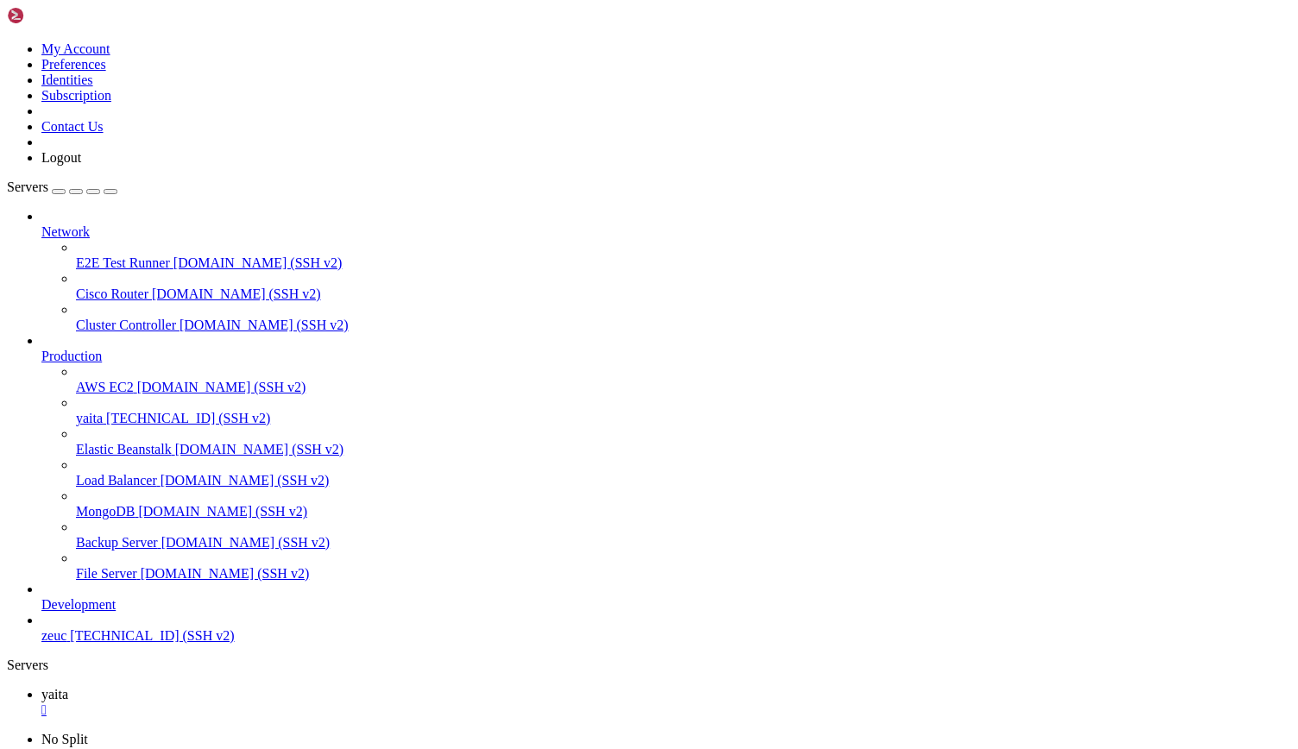
copy x-row "Phone number already exists"
